Goal: Task Accomplishment & Management: Use online tool/utility

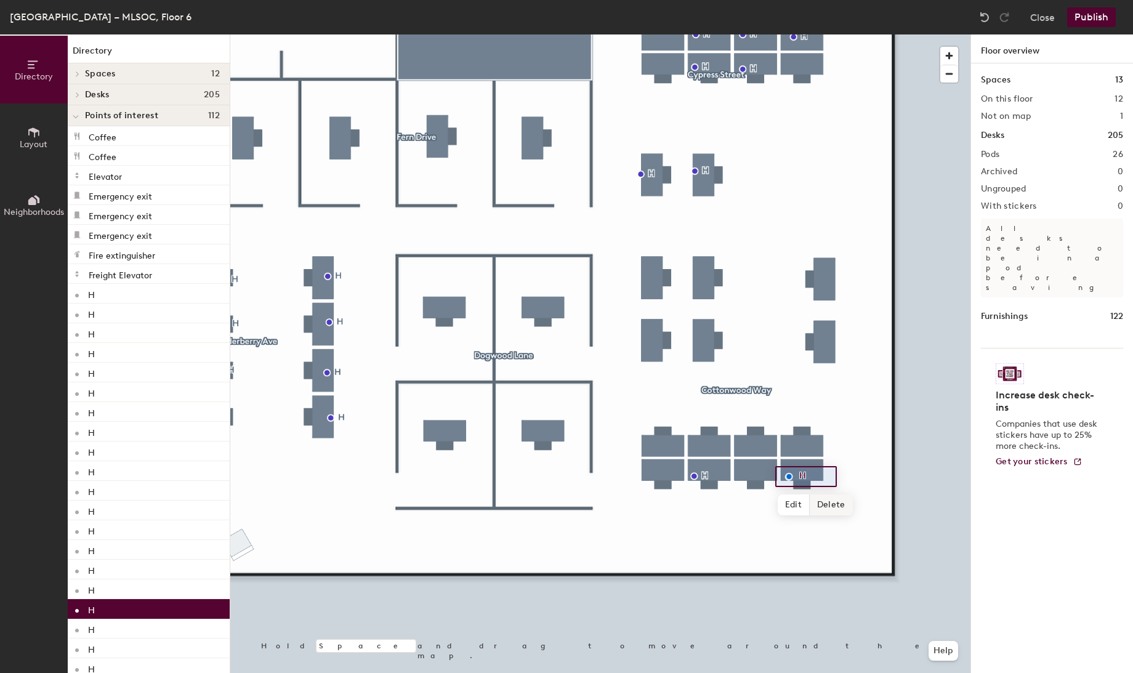
click at [834, 508] on span "Delete" at bounding box center [831, 505] width 43 height 21
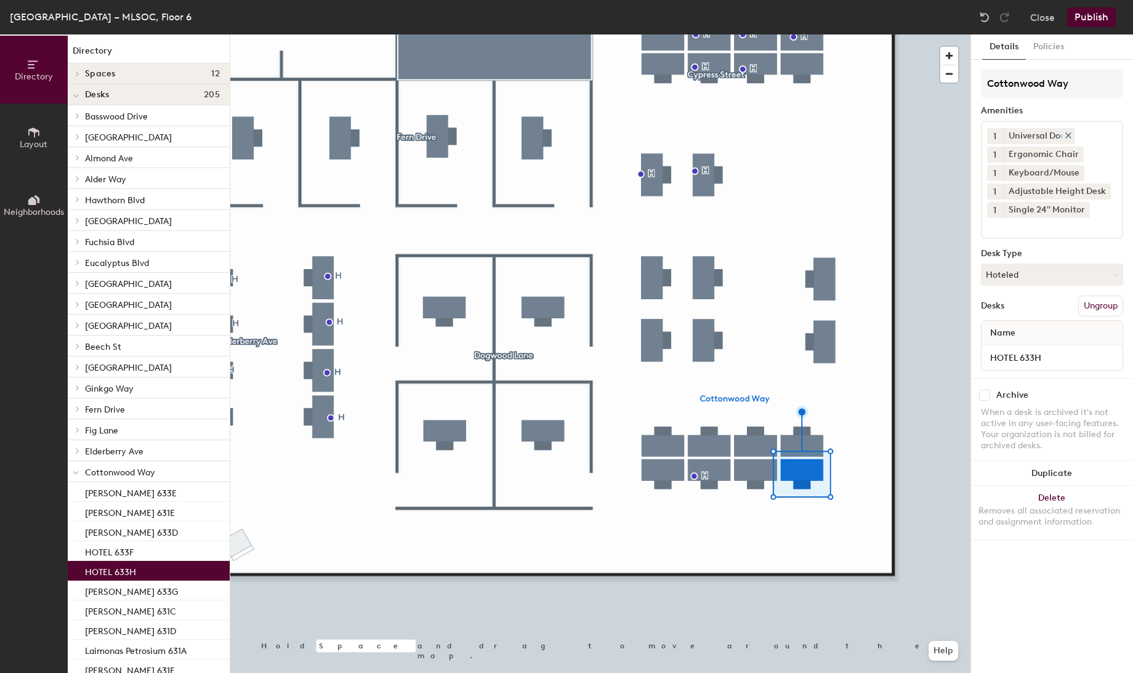
click at [1067, 133] on icon at bounding box center [1068, 135] width 9 height 9
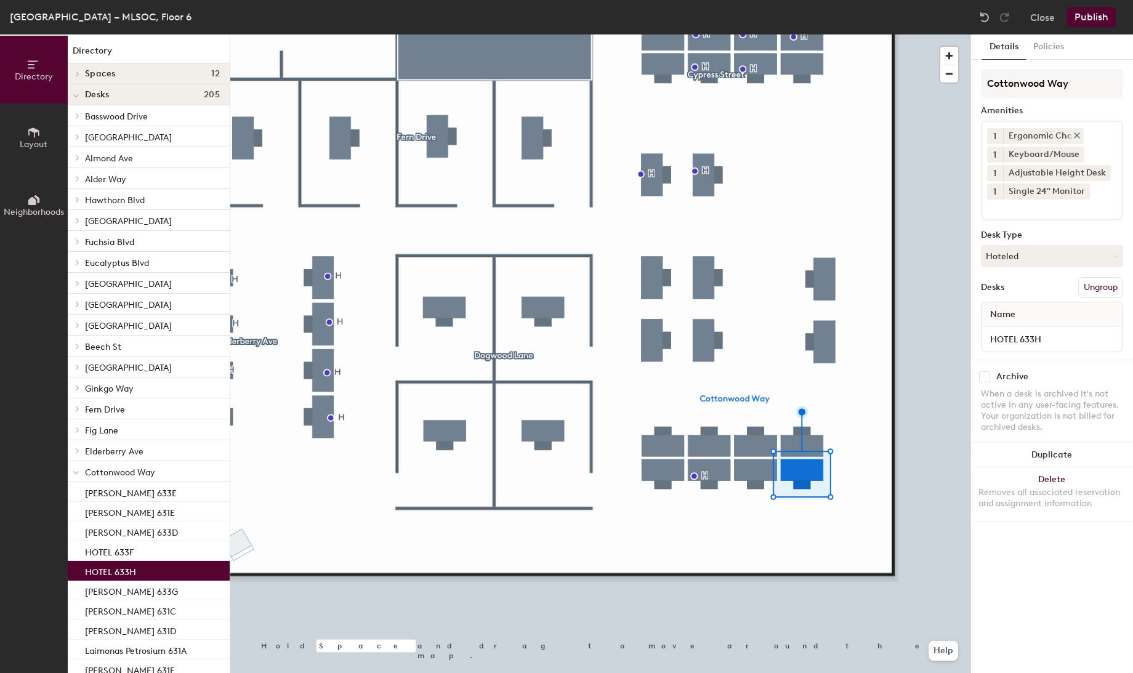
click at [1075, 133] on icon at bounding box center [1077, 135] width 5 height 5
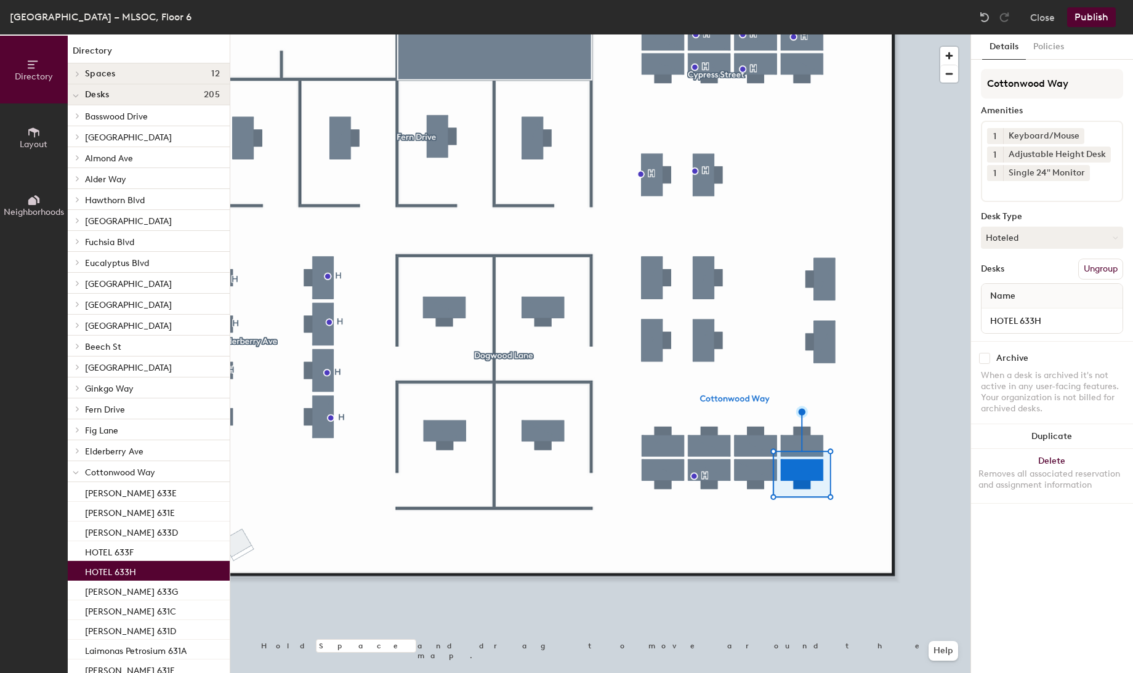
click at [1074, 132] on icon at bounding box center [1078, 135] width 9 height 9
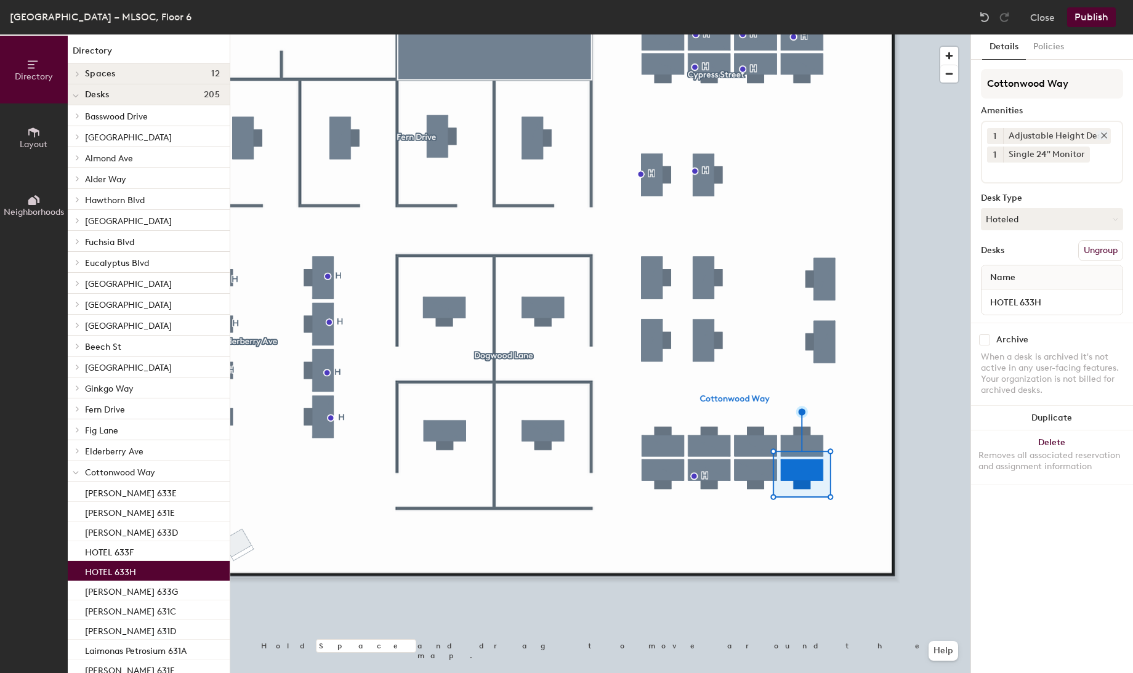
click at [1102, 133] on icon at bounding box center [1104, 135] width 5 height 5
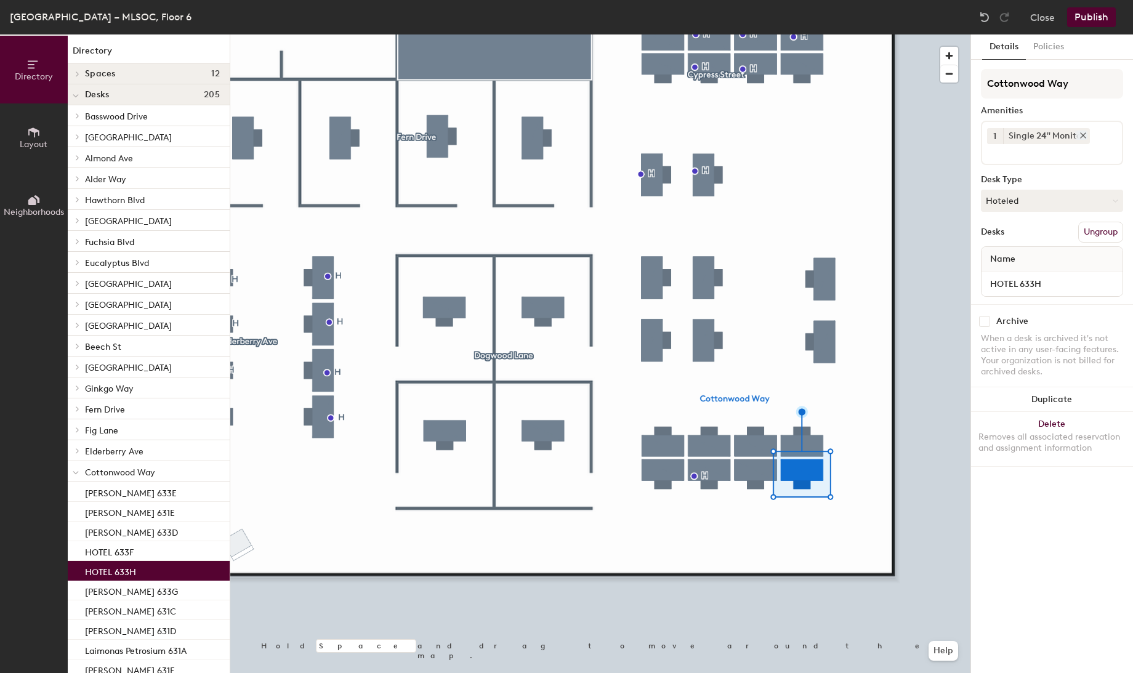
click at [1082, 137] on icon at bounding box center [1083, 135] width 9 height 9
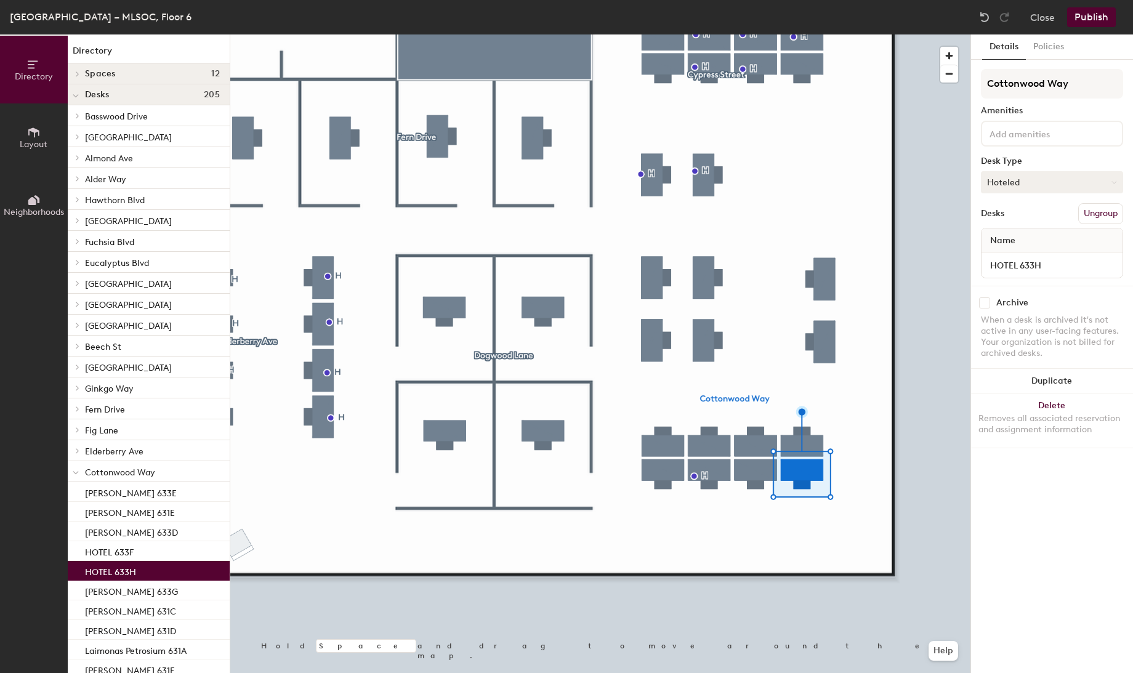
click at [1058, 179] on button "Hoteled" at bounding box center [1052, 182] width 142 height 22
click at [1016, 219] on div "Assigned" at bounding box center [1043, 220] width 123 height 18
click at [1017, 267] on input "HOTEL 633H" at bounding box center [1052, 265] width 136 height 17
click at [1016, 265] on input "HOTEL 633H" at bounding box center [1052, 265] width 136 height 17
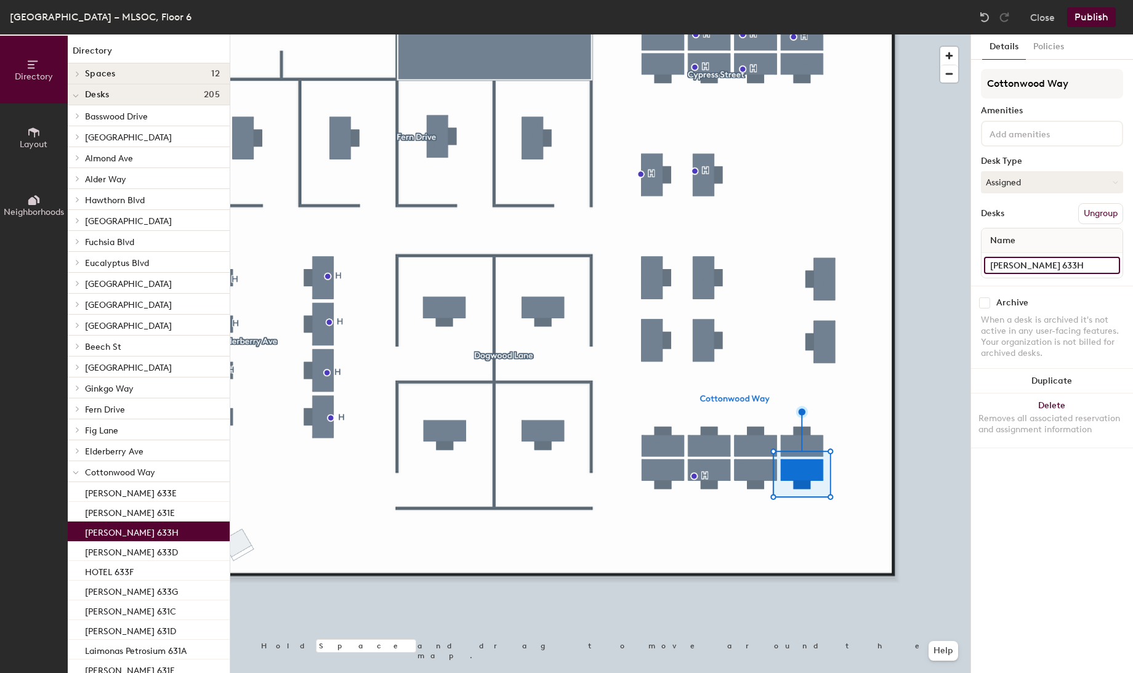
type input "[PERSON_NAME] 633H"
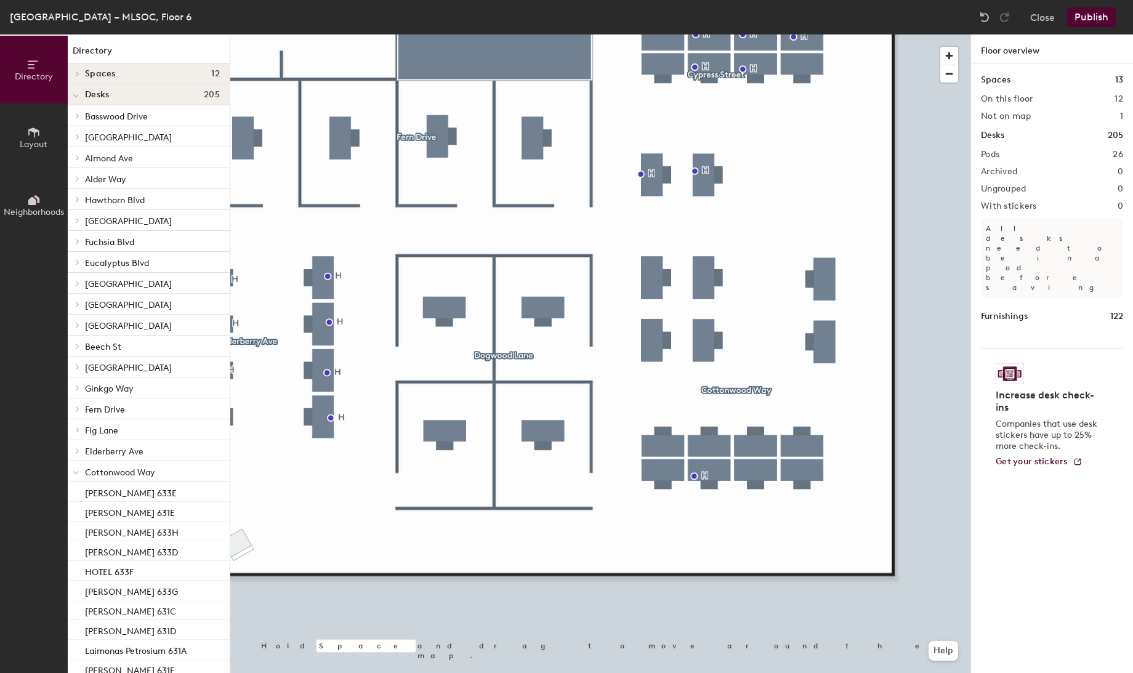
click at [1090, 15] on button "Publish" at bounding box center [1091, 17] width 49 height 20
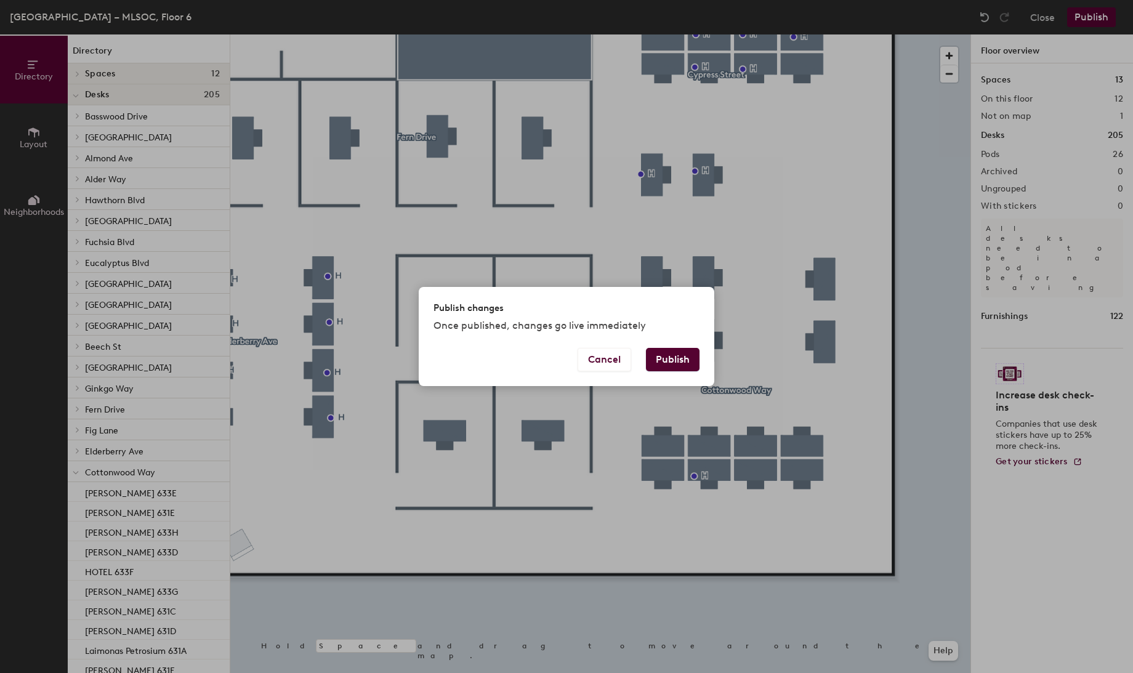
click at [666, 360] on button "Publish" at bounding box center [673, 359] width 54 height 23
